Goal: Task Accomplishment & Management: Complete application form

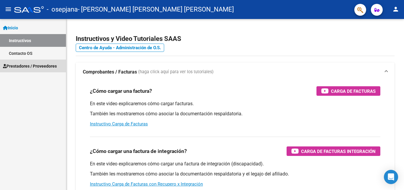
click at [46, 66] on span "Prestadores / Proveedores" at bounding box center [30, 66] width 54 height 7
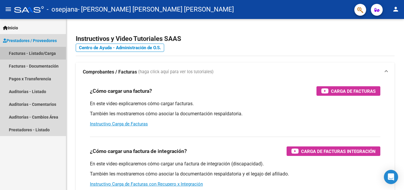
click at [50, 52] on link "Facturas - Listado/Carga" at bounding box center [33, 53] width 66 height 13
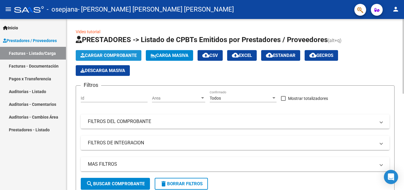
click at [111, 54] on span "Cargar Comprobante" at bounding box center [108, 55] width 56 height 5
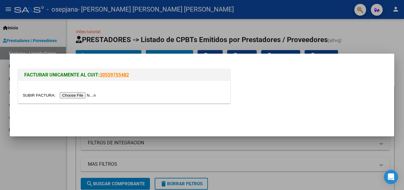
click at [96, 95] on input "file" at bounding box center [60, 95] width 75 height 6
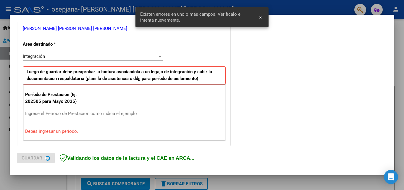
scroll to position [133, 0]
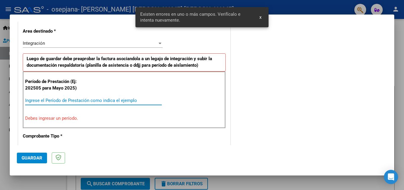
click at [85, 101] on input "Ingrese el Período de Prestación como indica el ejemplo" at bounding box center [93, 100] width 137 height 5
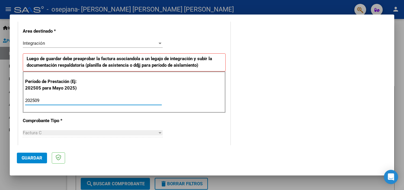
type input "202509"
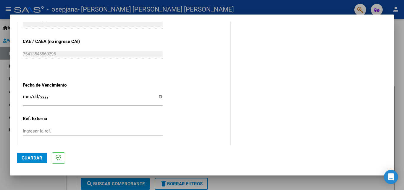
scroll to position [372, 0]
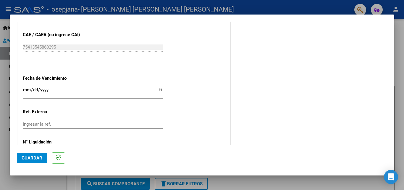
click at [117, 94] on input "Ingresar la fecha" at bounding box center [93, 91] width 140 height 9
click at [159, 90] on input "Ingresar la fecha" at bounding box center [93, 91] width 140 height 9
type input "[DATE]"
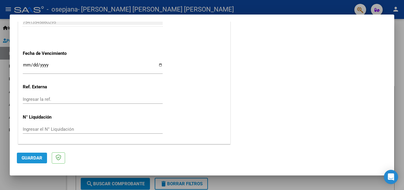
click at [41, 159] on span "Guardar" at bounding box center [32, 157] width 21 height 5
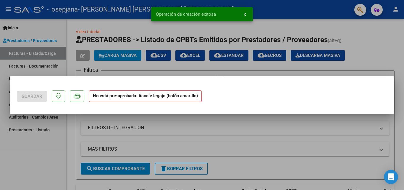
scroll to position [0, 0]
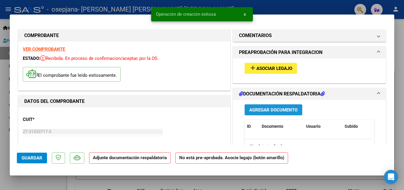
click at [268, 109] on span "Agregar Documento" at bounding box center [273, 109] width 48 height 5
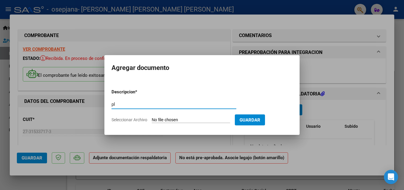
type input "p"
type input "PLanilla de asistencia"
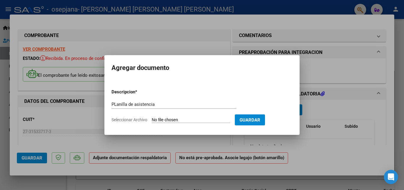
click at [210, 121] on input "Seleccionar Archivo" at bounding box center [191, 120] width 78 height 6
type input "C:\fakepath\[PERSON_NAME] Planilla de asistencia TO09.pdf"
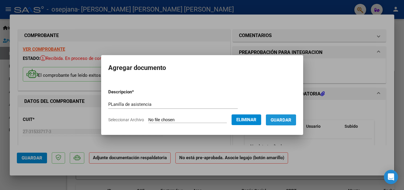
click at [283, 119] on span "Guardar" at bounding box center [281, 119] width 21 height 5
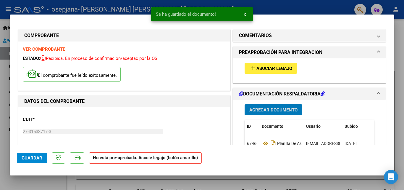
click at [272, 69] on span "Asociar Legajo" at bounding box center [274, 68] width 36 height 5
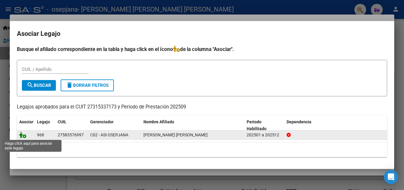
click at [24, 136] on icon at bounding box center [22, 134] width 7 height 7
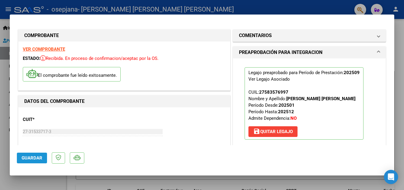
click at [41, 158] on span "Guardar" at bounding box center [32, 157] width 21 height 5
